Goal: Information Seeking & Learning: Check status

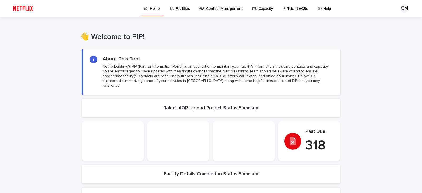
click at [268, 8] on p "Capacity" at bounding box center [266, 5] width 15 height 11
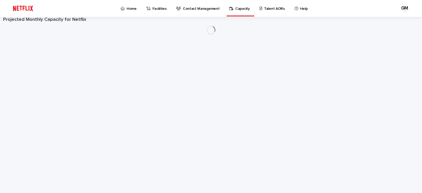
click at [271, 8] on p "Talent AORs" at bounding box center [274, 5] width 21 height 11
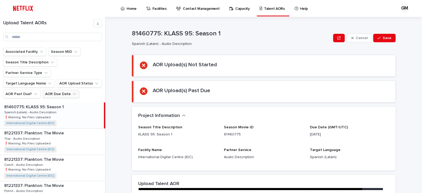
click at [62, 90] on button "AOR Due Date" at bounding box center [61, 94] width 37 height 8
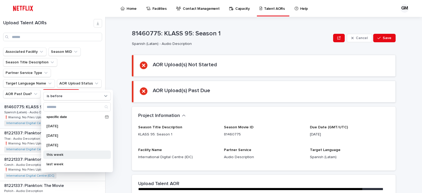
click at [53, 156] on p "this week" at bounding box center [74, 155] width 56 height 4
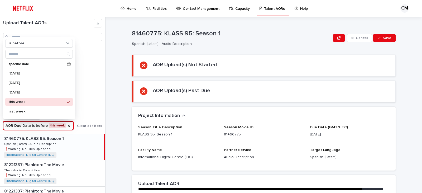
click at [104, 85] on div "Associated Facility Season MID Season Title Description Partner Service Type Ta…" at bounding box center [52, 91] width 105 height 87
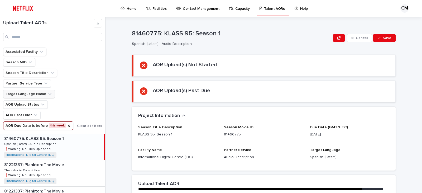
click at [43, 94] on button "Target Language Name" at bounding box center [29, 94] width 52 height 8
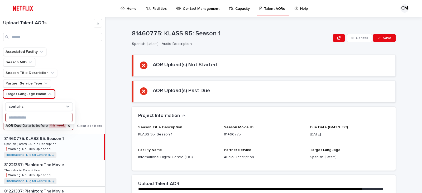
click at [31, 114] on input at bounding box center [39, 117] width 67 height 8
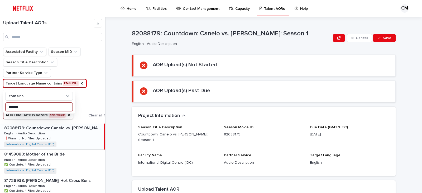
type input "*******"
click at [96, 86] on div "Associated Facility Season MID Season Title Description Partner Service Type Ta…" at bounding box center [58, 84] width 110 height 72
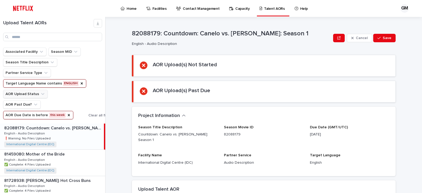
click at [33, 95] on button "AOR Upload Status" at bounding box center [25, 94] width 45 height 8
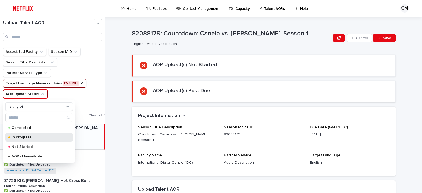
click at [22, 135] on p "In Progress" at bounding box center [38, 137] width 53 height 4
click at [118, 93] on div "**********" at bounding box center [267, 105] width 310 height 176
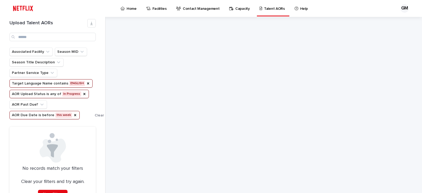
click at [74, 93] on button "AOR Upload Status is any of In Progress" at bounding box center [49, 94] width 79 height 8
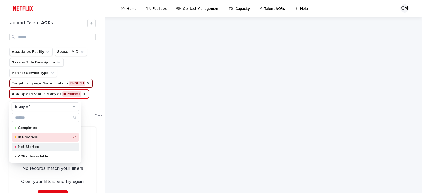
click at [60, 144] on div "Not Started" at bounding box center [46, 147] width 68 height 8
click at [112, 105] on div at bounding box center [267, 105] width 310 height 176
